Goal: Book appointment/travel/reservation

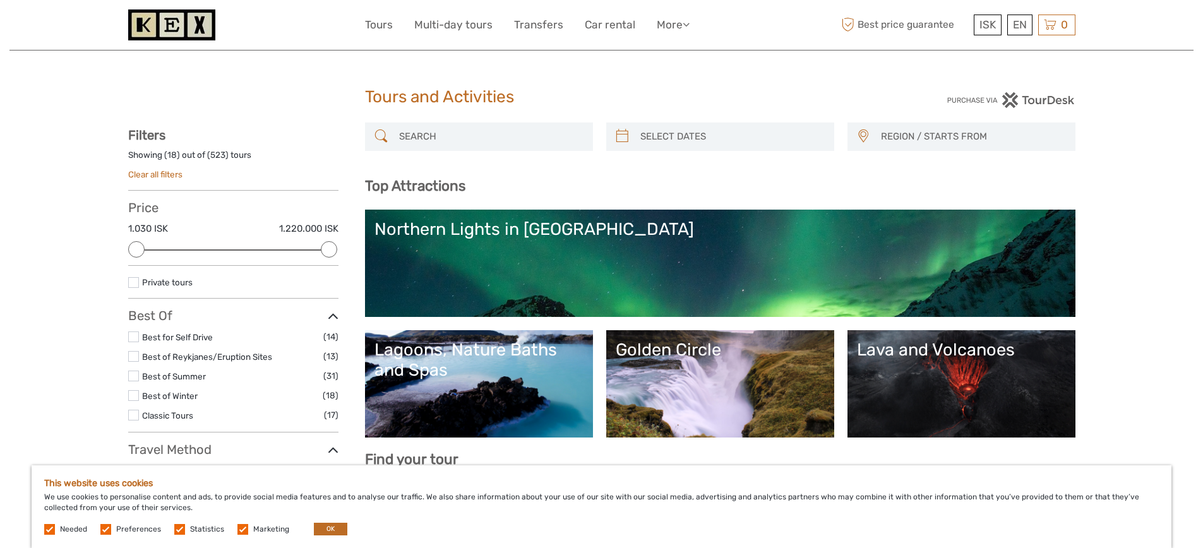
select select
click at [653, 392] on link "Golden Circle" at bounding box center [720, 384] width 209 height 88
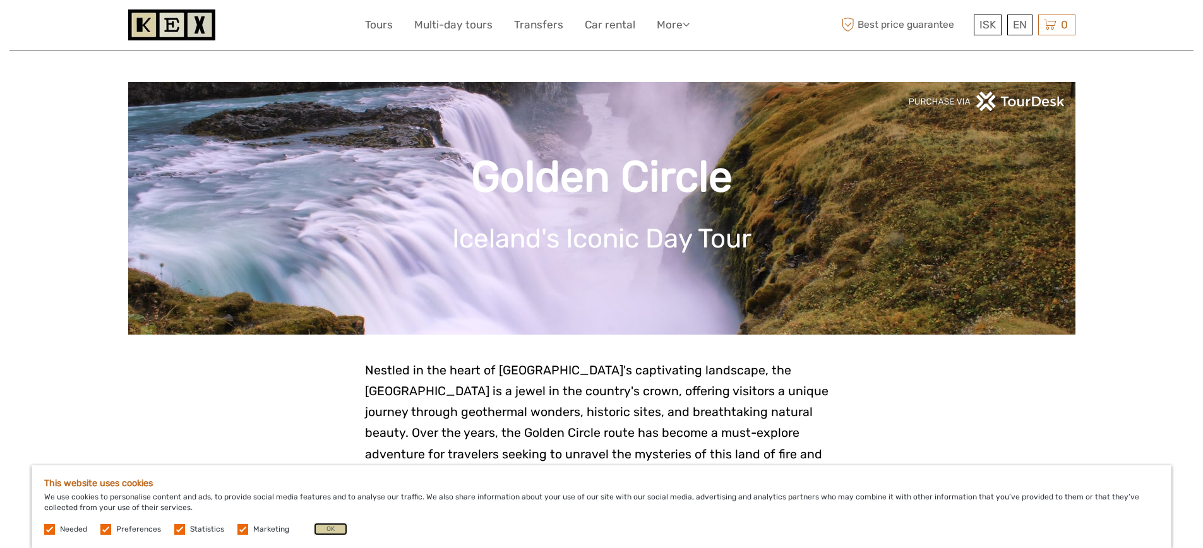
click at [324, 529] on button "OK" at bounding box center [330, 529] width 33 height 13
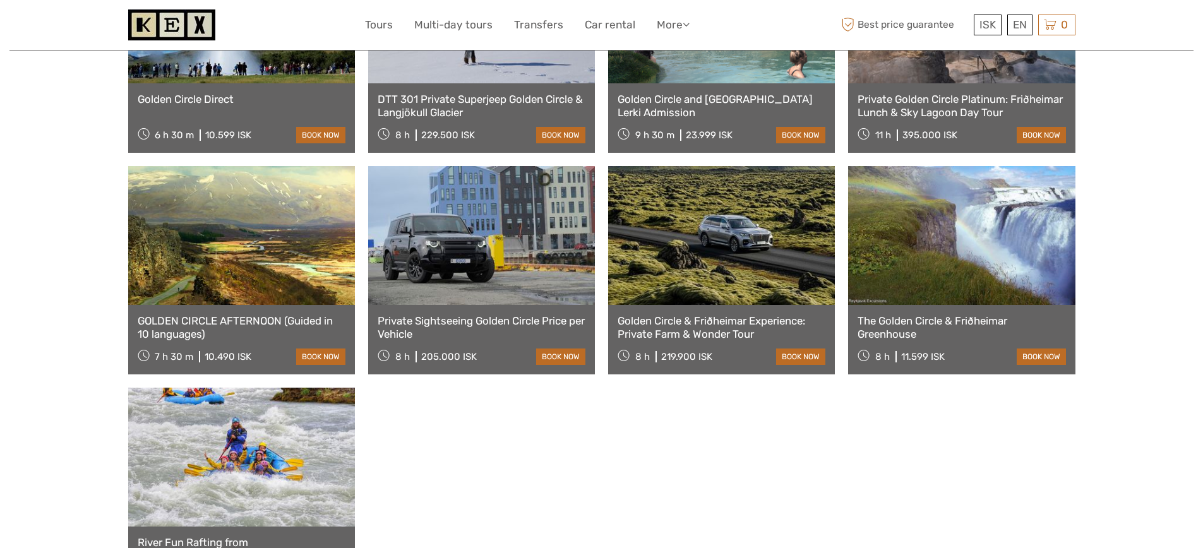
scroll to position [1019, 0]
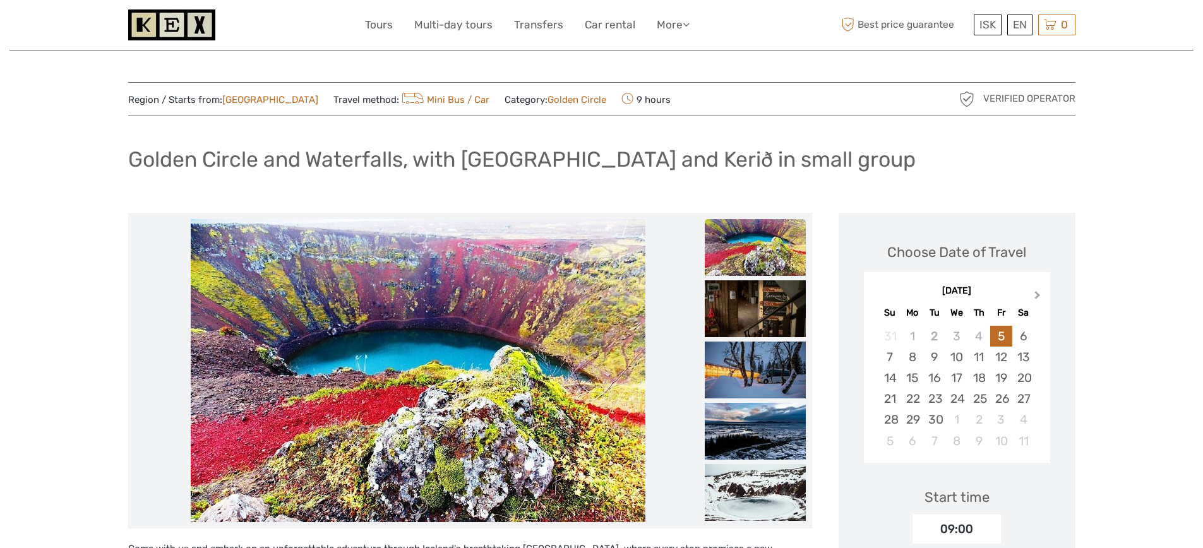
click at [1037, 293] on span "Next Month" at bounding box center [1037, 298] width 0 height 18
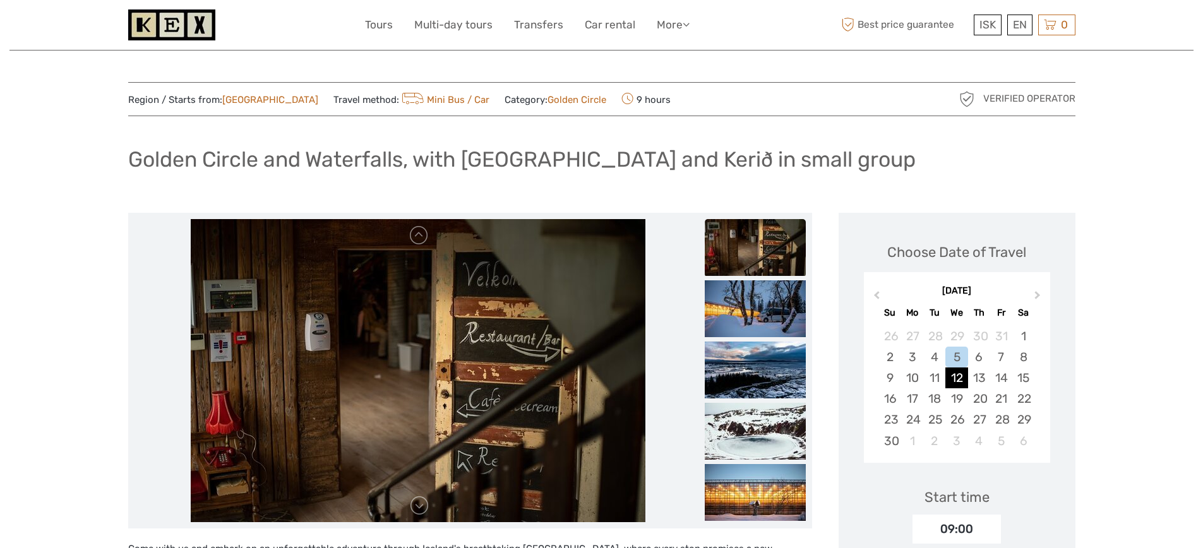
click at [948, 376] on div "12" at bounding box center [956, 377] width 22 height 21
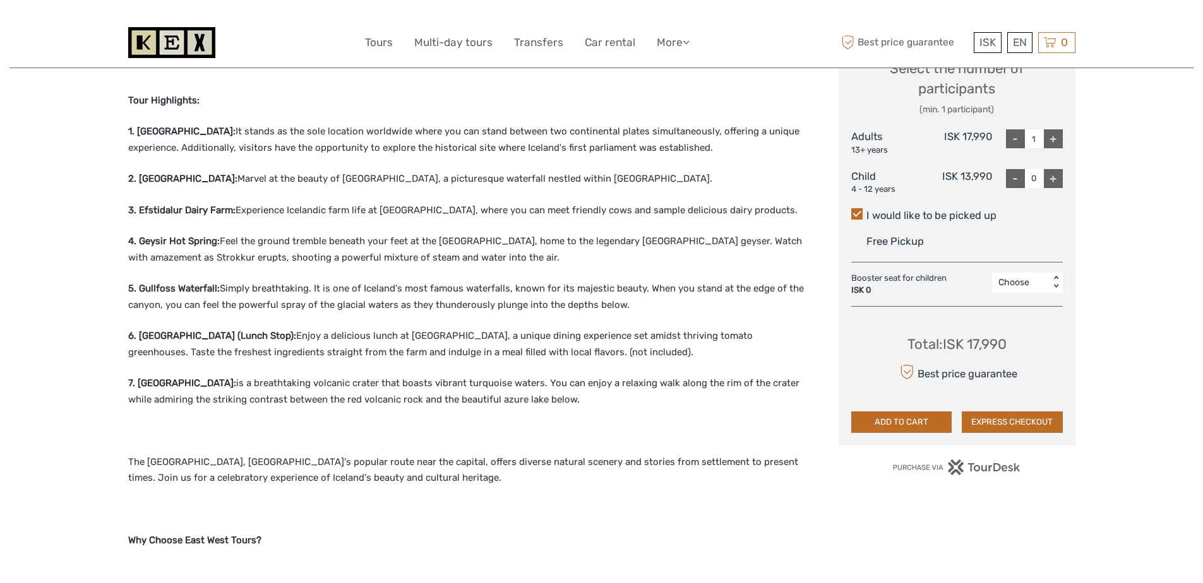
scroll to position [574, 0]
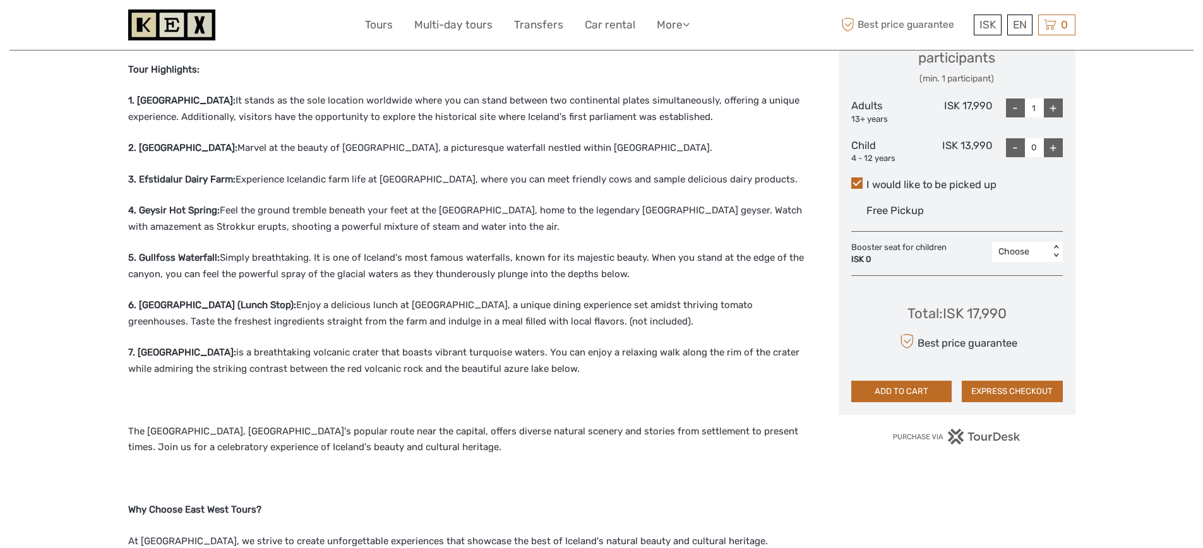
click at [155, 299] on strong "6. [GEOGRAPHIC_DATA] (Lunch Stop):" at bounding box center [212, 304] width 168 height 11
drag, startPoint x: 155, startPoint y: 291, endPoint x: 232, endPoint y: 288, distance: 77.7
click at [232, 299] on strong "6. [GEOGRAPHIC_DATA] (Lunch Stop):" at bounding box center [212, 304] width 168 height 11
click at [196, 504] on strong "Why Choose East West Tours?" at bounding box center [194, 509] width 133 height 11
drag, startPoint x: 196, startPoint y: 494, endPoint x: 239, endPoint y: 493, distance: 42.3
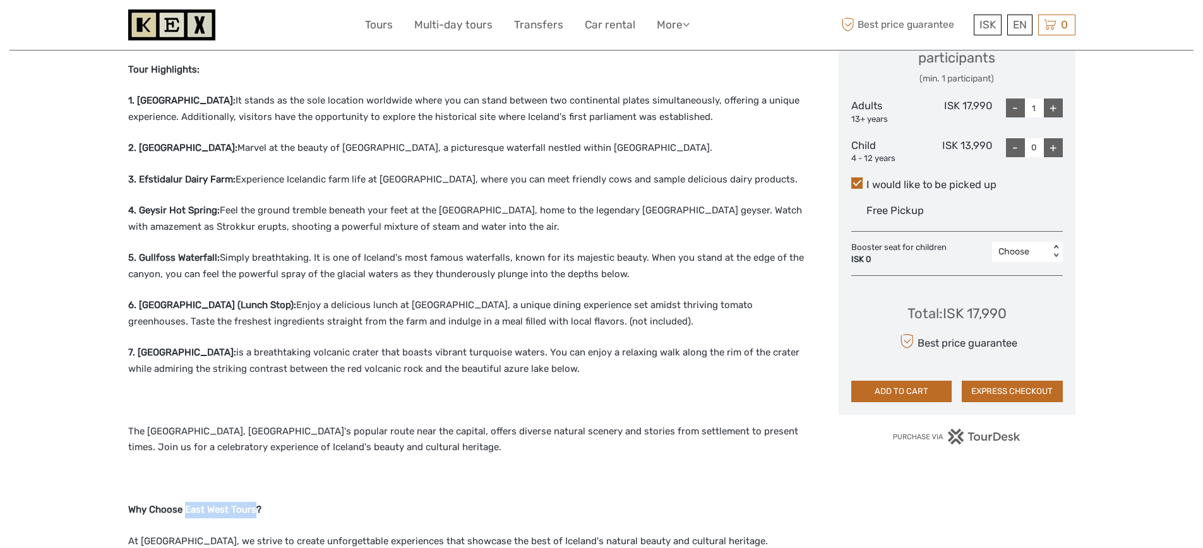
click at [239, 504] on strong "Why Choose East West Tours?" at bounding box center [194, 509] width 133 height 11
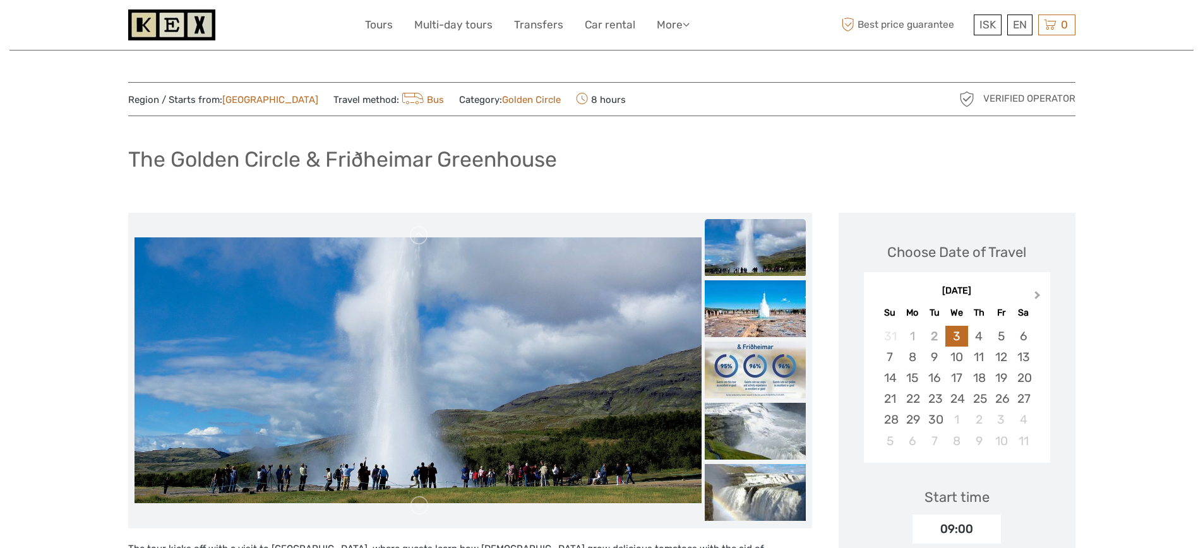
click at [1037, 297] on span "Next Month" at bounding box center [1037, 298] width 0 height 18
click at [962, 378] on div "12" at bounding box center [956, 377] width 22 height 21
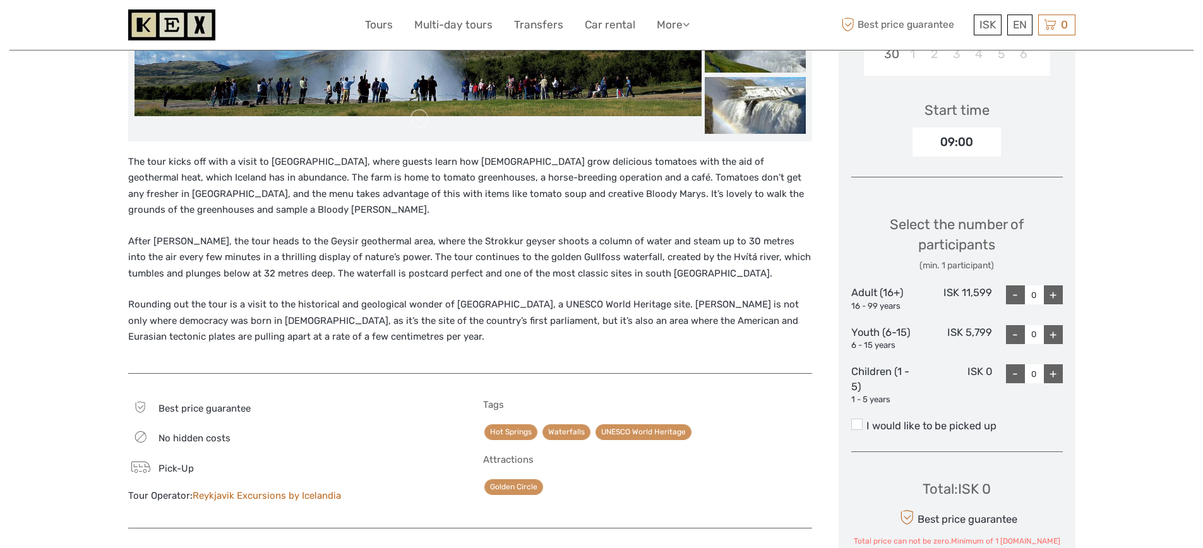
scroll to position [405, 0]
